Goal: Navigation & Orientation: Find specific page/section

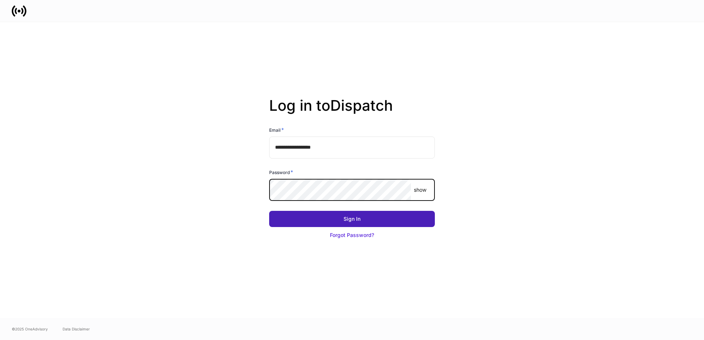
click at [334, 223] on button "Sign In" at bounding box center [352, 219] width 166 height 16
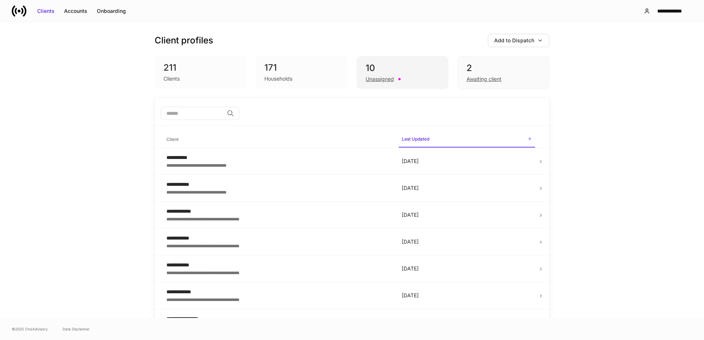
click at [387, 63] on div "10" at bounding box center [403, 68] width 74 height 12
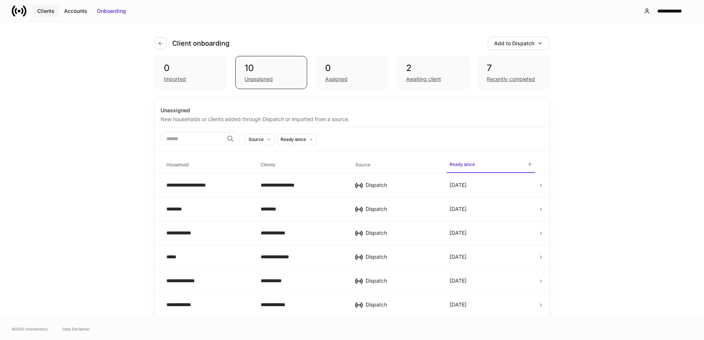
click at [47, 13] on div "Clients" at bounding box center [45, 10] width 17 height 7
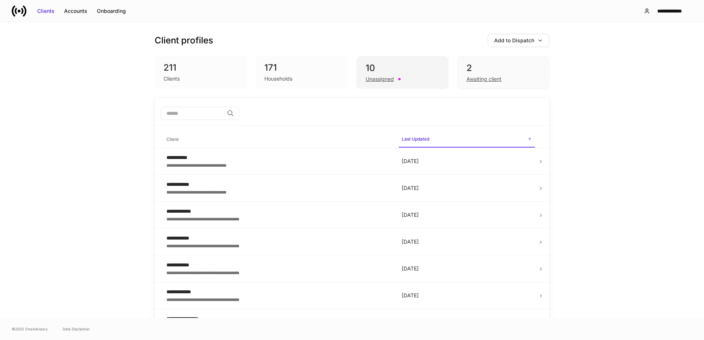
click at [404, 72] on div "10" at bounding box center [403, 68] width 74 height 12
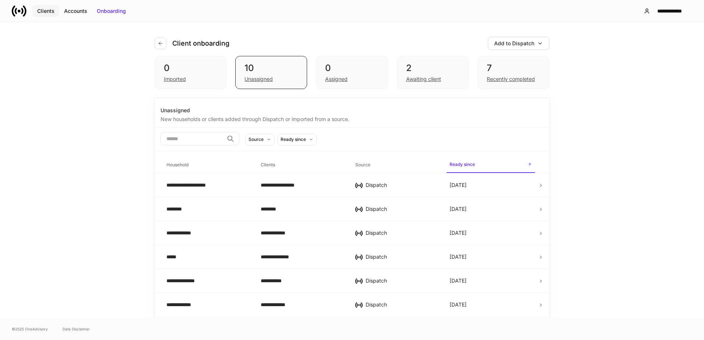
click at [42, 11] on div "Clients" at bounding box center [45, 10] width 17 height 7
